Goal: Task Accomplishment & Management: Manage account settings

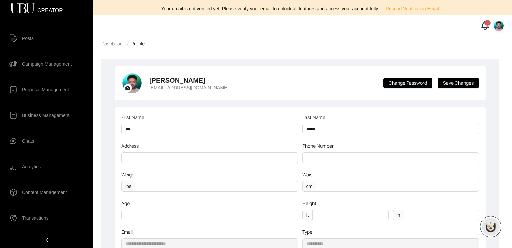
scroll to position [127, 0]
click at [50, 64] on span "Campaign Management" at bounding box center [47, 63] width 50 height 13
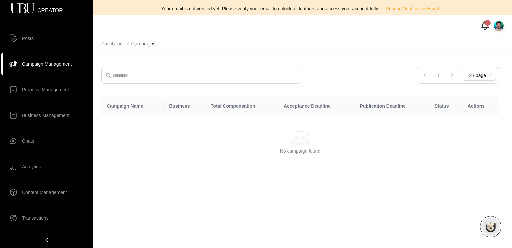
click at [502, 26] on img at bounding box center [499, 25] width 11 height 11
click at [470, 64] on span "Logout" at bounding box center [479, 60] width 40 height 7
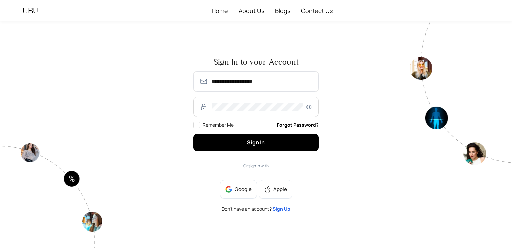
click at [262, 78] on input "**********" at bounding box center [262, 81] width 101 height 8
type input "**********"
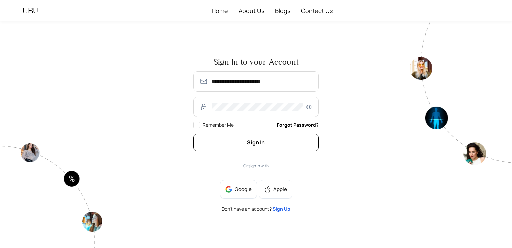
click at [286, 150] on button "Sign In" at bounding box center [255, 143] width 125 height 18
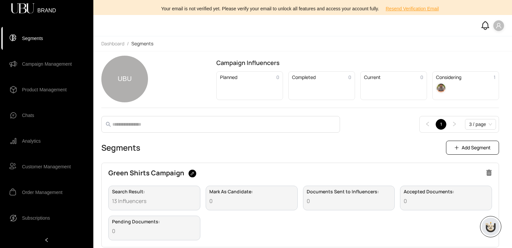
scroll to position [7, 0]
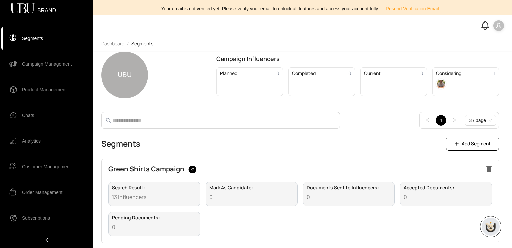
click at [53, 94] on span "Product Management" at bounding box center [44, 89] width 45 height 13
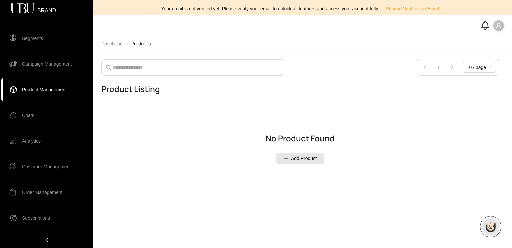
click at [305, 156] on span "Add Product" at bounding box center [304, 158] width 26 height 7
select select "*****"
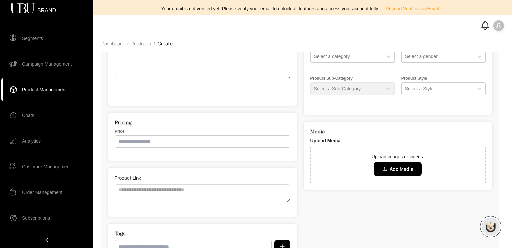
scroll to position [114, 0]
click at [246, 147] on input "text" at bounding box center [203, 141] width 176 height 12
type input "********"
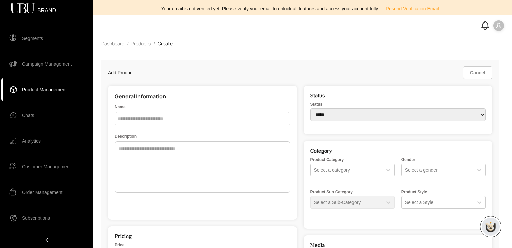
select select "*****"
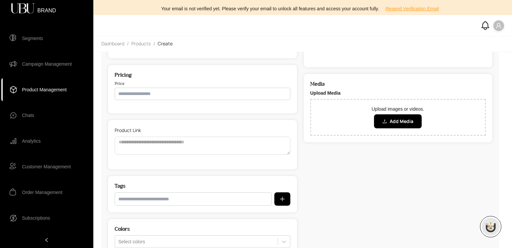
scroll to position [181, 0]
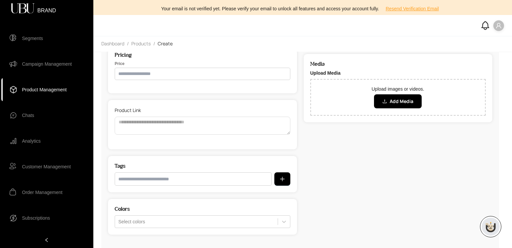
click at [203, 72] on input "text" at bounding box center [203, 74] width 176 height 12
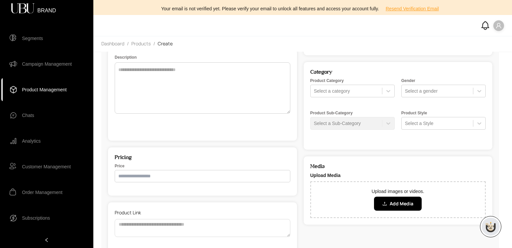
scroll to position [65, 0]
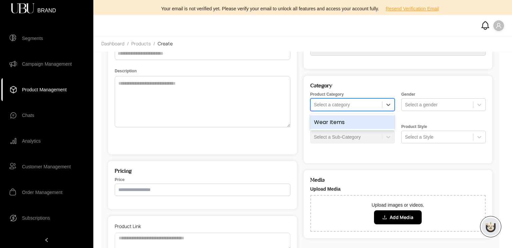
click at [349, 105] on div at bounding box center [346, 104] width 65 height 7
click at [347, 122] on div "Wear Items" at bounding box center [352, 122] width 84 height 14
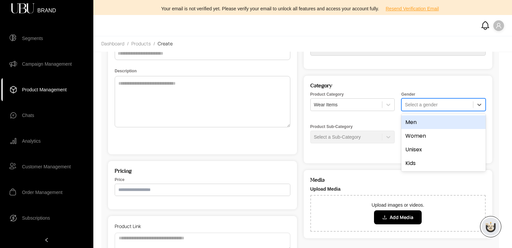
click at [420, 106] on div at bounding box center [437, 104] width 65 height 7
click at [417, 121] on div "Men" at bounding box center [444, 122] width 84 height 14
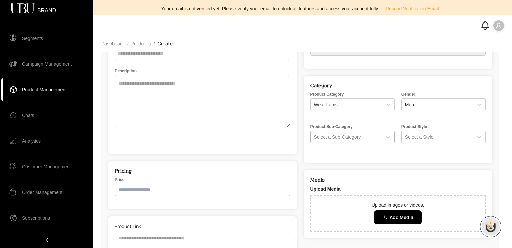
click at [376, 141] on div "Select a Sub-Category" at bounding box center [346, 136] width 71 height 9
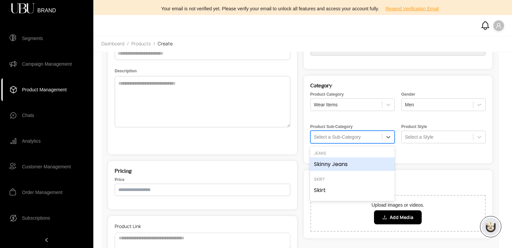
click at [347, 163] on div "Skinny Jeans" at bounding box center [352, 164] width 84 height 14
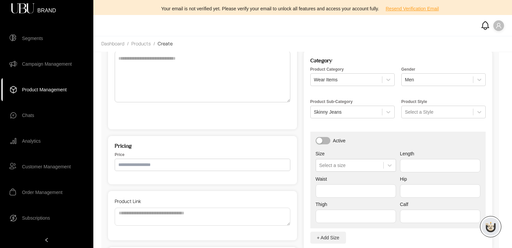
scroll to position [106, 0]
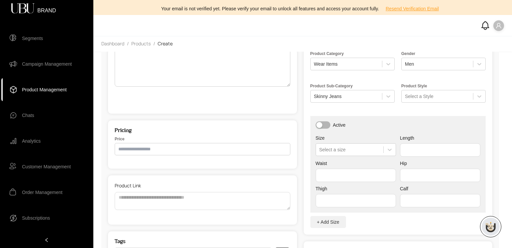
click at [422, 133] on div "Active Size Select a size Length Waist Hip Thigh Calf" at bounding box center [399, 164] width 176 height 97
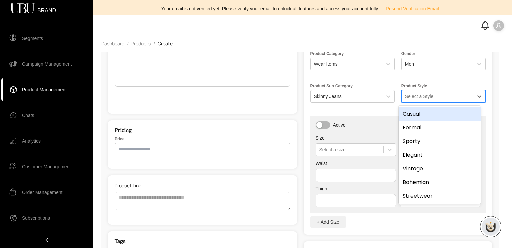
click at [418, 95] on div at bounding box center [437, 96] width 65 height 7
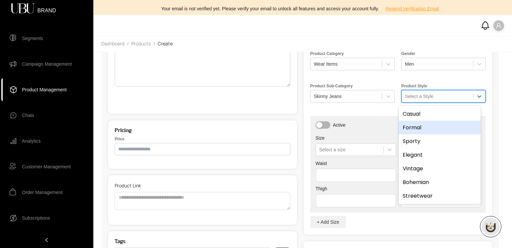
click at [424, 129] on div "Formal" at bounding box center [440, 128] width 82 height 14
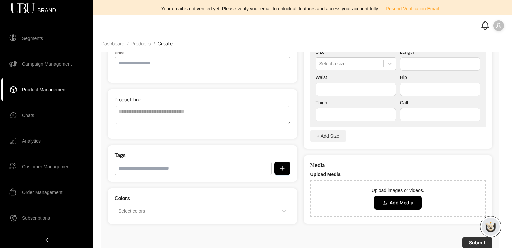
scroll to position [193, 0]
click at [390, 201] on button "Add Media" at bounding box center [398, 202] width 48 height 14
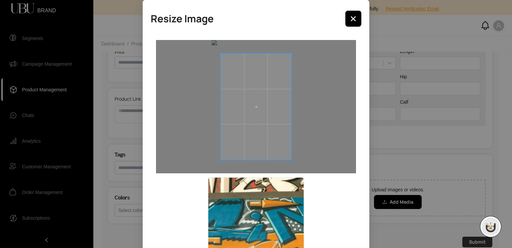
scroll to position [59, 0]
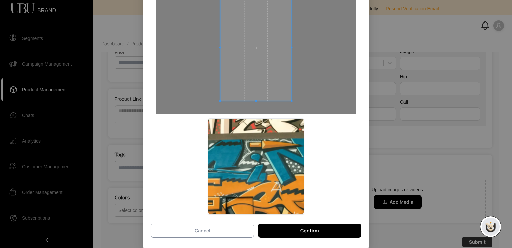
click at [221, 231] on button "Cancel" at bounding box center [202, 231] width 103 height 14
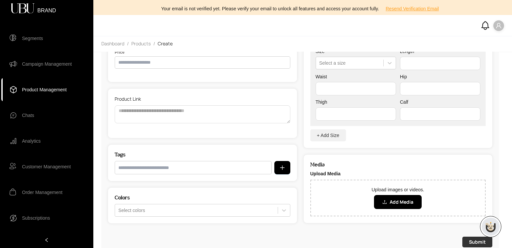
click at [49, 36] on span "Segments" at bounding box center [51, 38] width 59 height 13
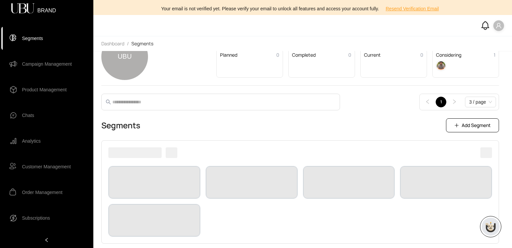
scroll to position [7, 0]
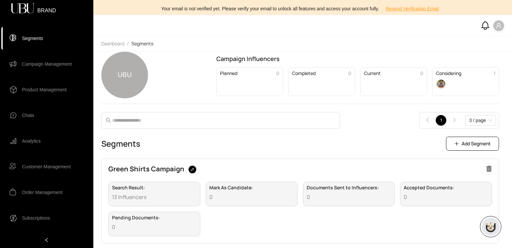
click at [499, 28] on icon "user" at bounding box center [499, 26] width 6 height 6
click at [489, 40] on span "Profile" at bounding box center [492, 38] width 14 height 7
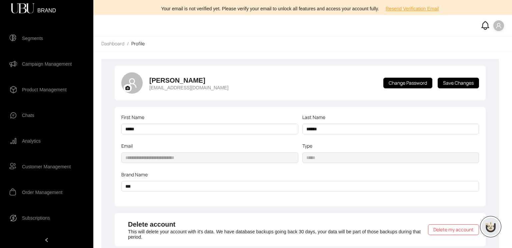
click at [113, 42] on span "Dashboard" at bounding box center [112, 43] width 23 height 6
click at [15, 36] on icon at bounding box center [13, 38] width 8 height 8
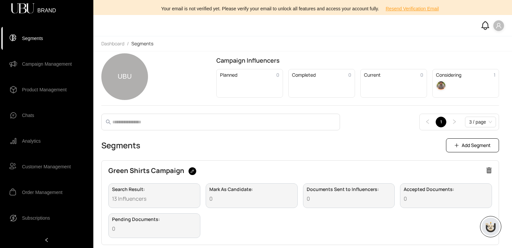
scroll to position [7, 0]
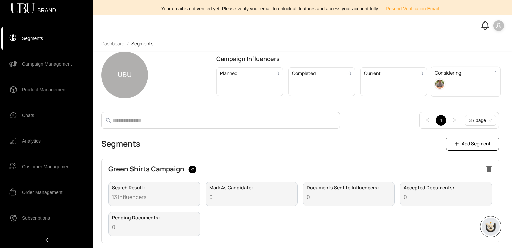
click at [458, 83] on div at bounding box center [466, 84] width 62 height 11
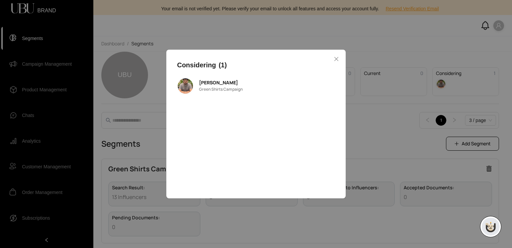
click at [224, 88] on span "Green Shirts Campaign" at bounding box center [221, 89] width 44 height 6
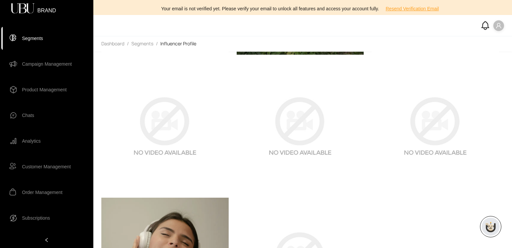
scroll to position [234, 0]
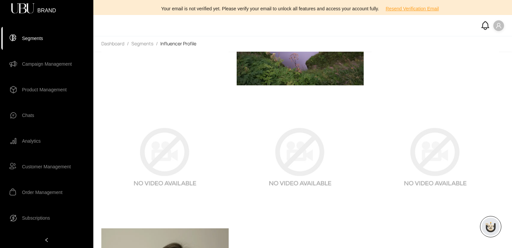
click at [182, 150] on img at bounding box center [164, 156] width 127 height 127
click at [278, 58] on img at bounding box center [300, 21] width 127 height 127
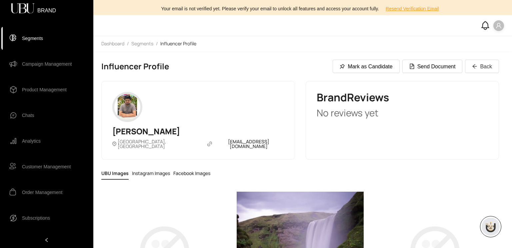
click at [291, 173] on div "UBU Images Instagram Images Facebook Images" at bounding box center [300, 174] width 398 height 12
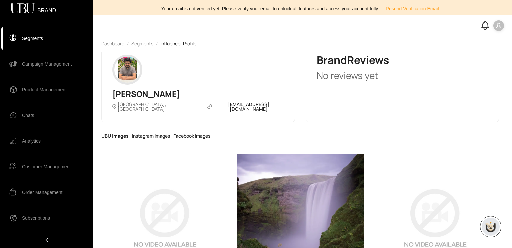
scroll to position [44, 0]
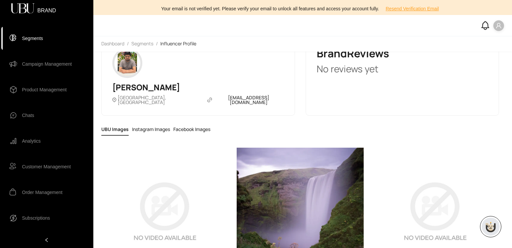
click at [291, 173] on img at bounding box center [300, 211] width 127 height 127
click at [57, 71] on li "Campaign Management" at bounding box center [46, 64] width 91 height 24
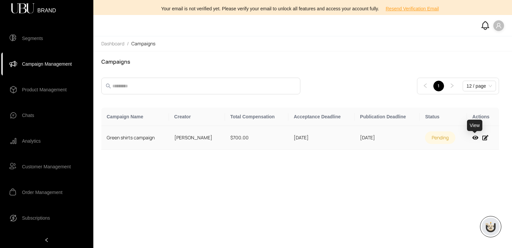
click at [473, 138] on icon at bounding box center [476, 137] width 6 height 5
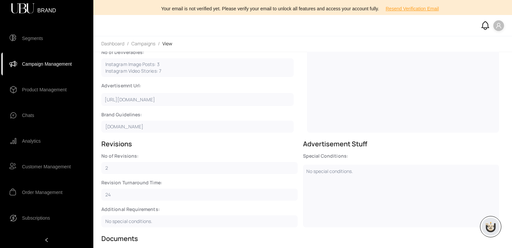
scroll to position [213, 0]
click at [157, 106] on div "https://www.amazon.com/Gildan-Fitted-Cotton-T-Shirt-Heather/dp/B07MRB66T4/ref=s…" at bounding box center [197, 99] width 192 height 13
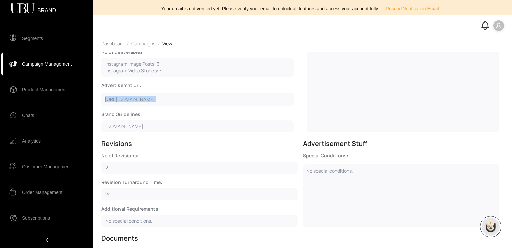
click at [157, 106] on div "https://www.amazon.com/Gildan-Fitted-Cotton-T-Shirt-Heather/dp/B07MRB66T4/ref=s…" at bounding box center [197, 99] width 192 height 13
